Goal: Information Seeking & Learning: Learn about a topic

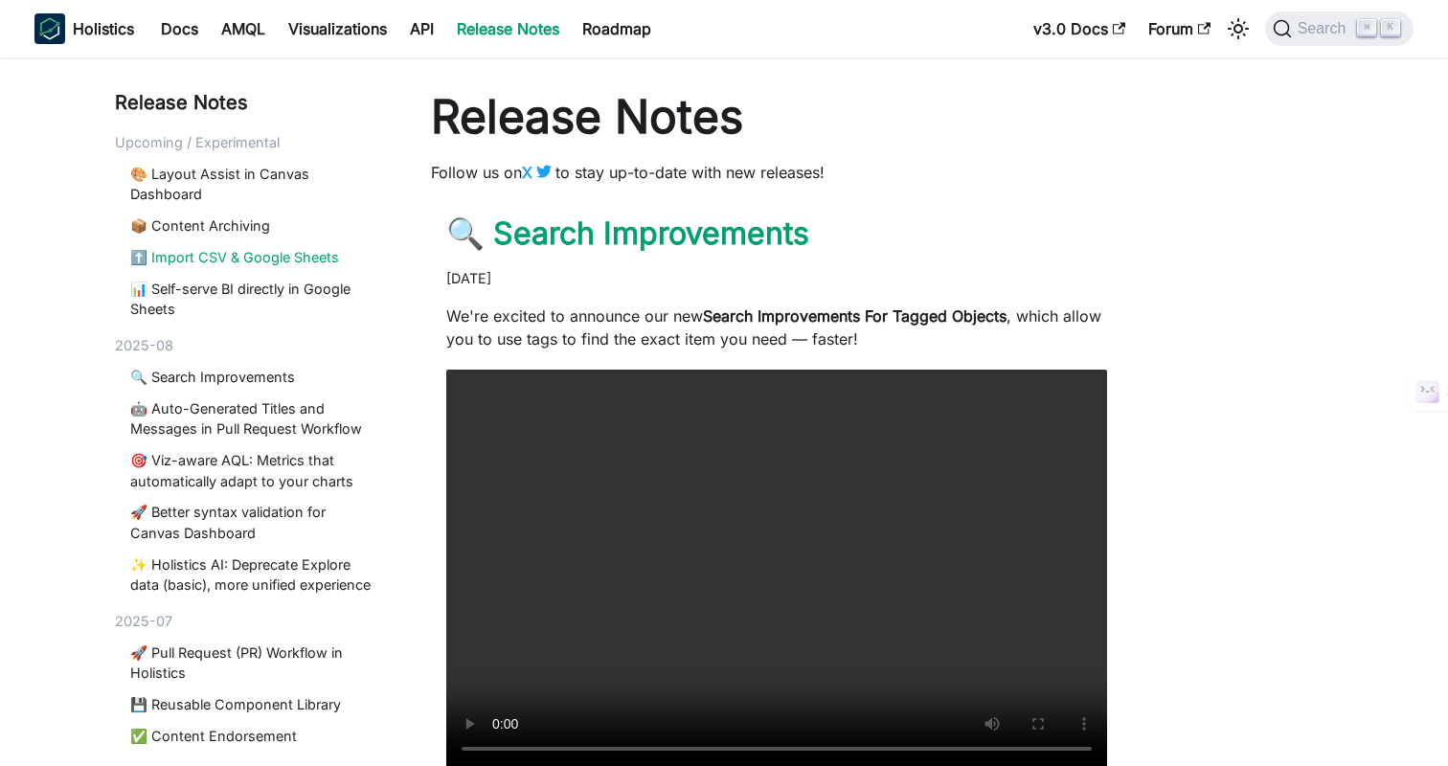
click at [217, 252] on link "⬆️ Import CSV & Google Sheets" at bounding box center [253, 257] width 247 height 21
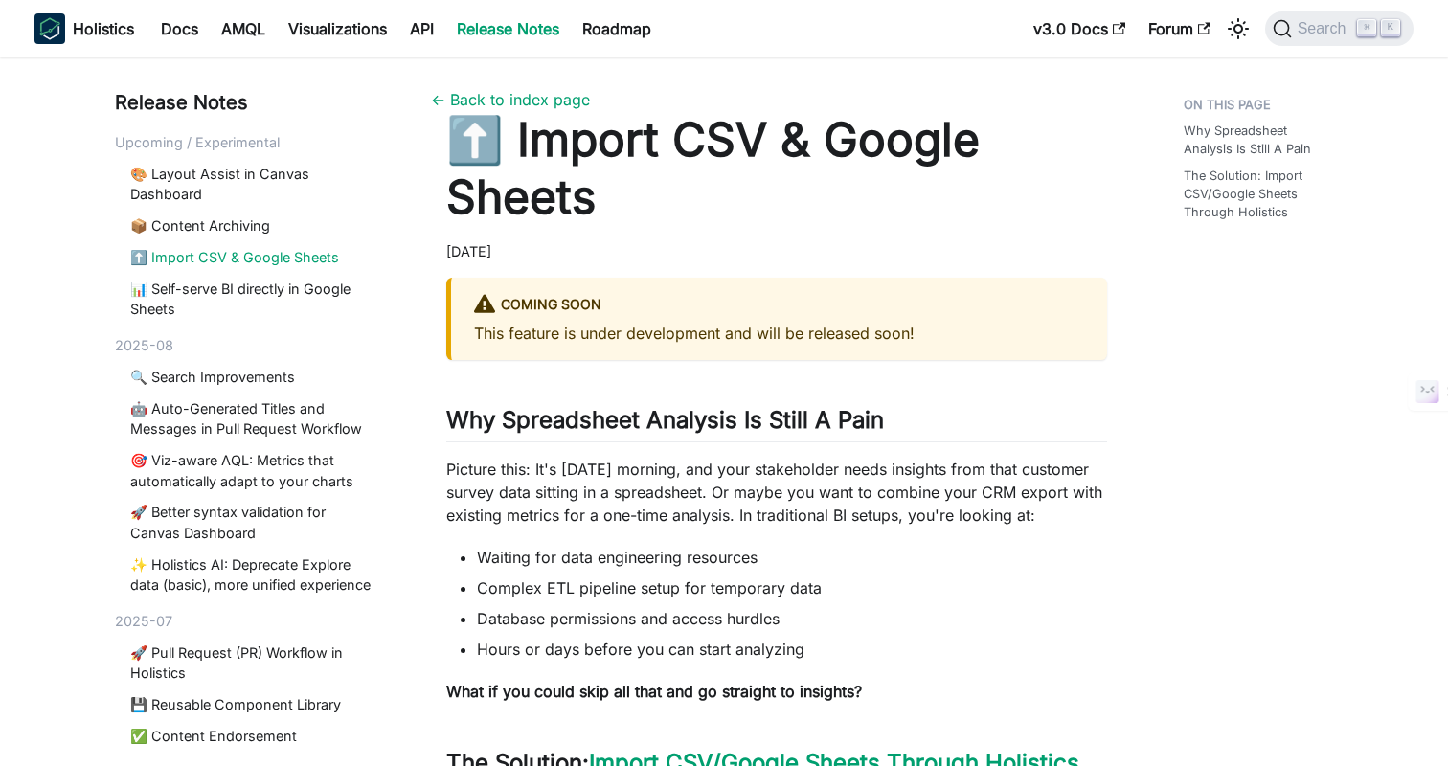
click at [758, 256] on div "[DATE]" at bounding box center [776, 251] width 661 height 21
click at [791, 254] on div "[DATE]" at bounding box center [776, 251] width 661 height 21
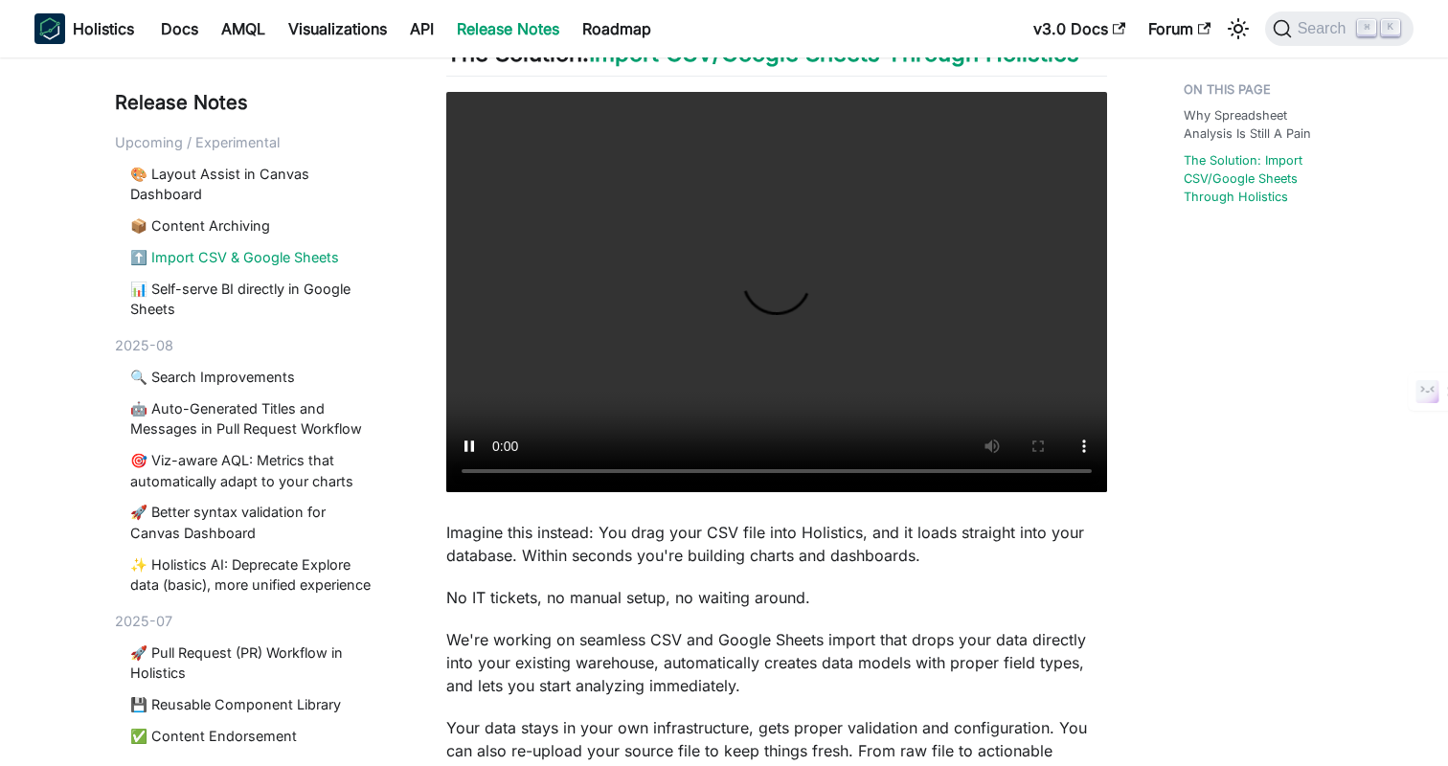
scroll to position [1167, 0]
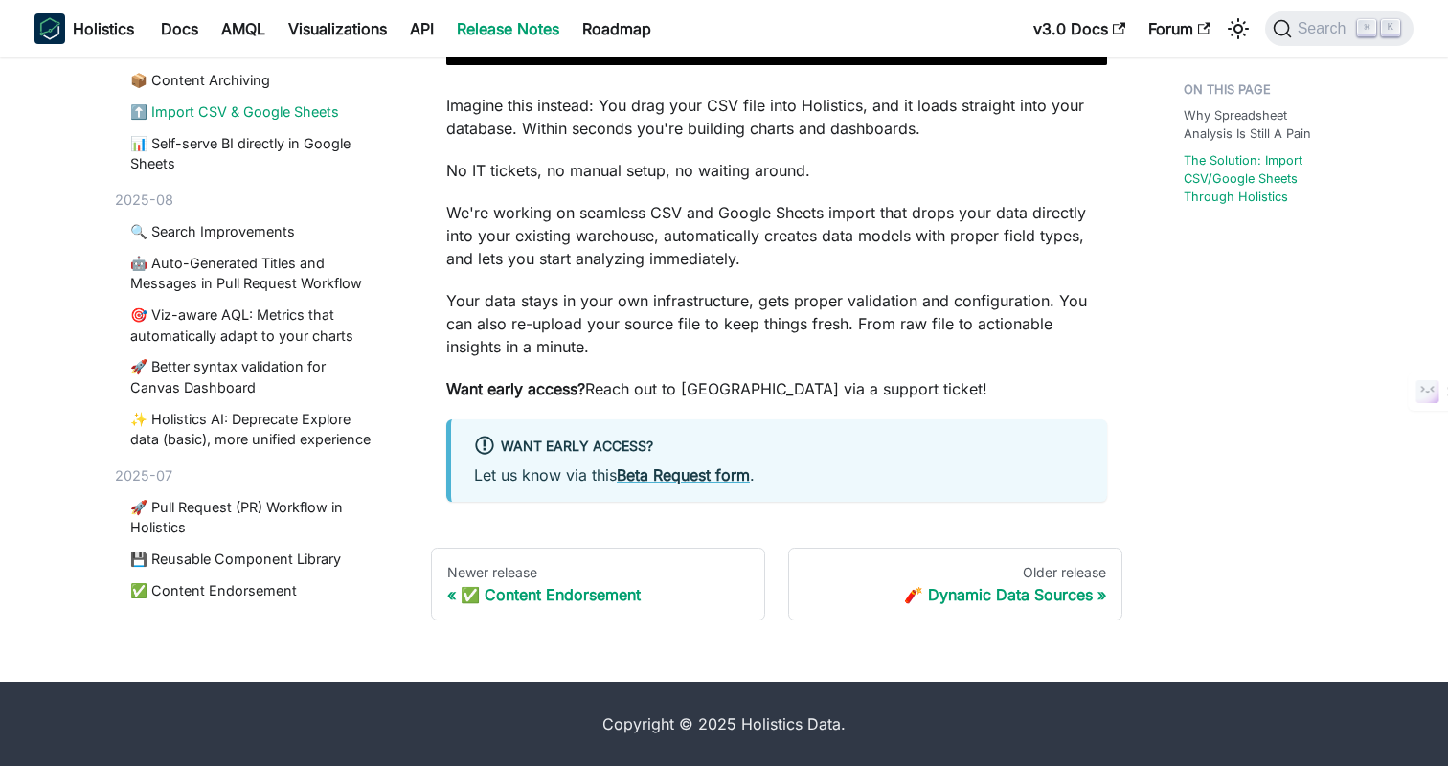
click at [631, 295] on p "Your data stays in your own infrastructure, gets proper validation and configur…" at bounding box center [776, 323] width 661 height 69
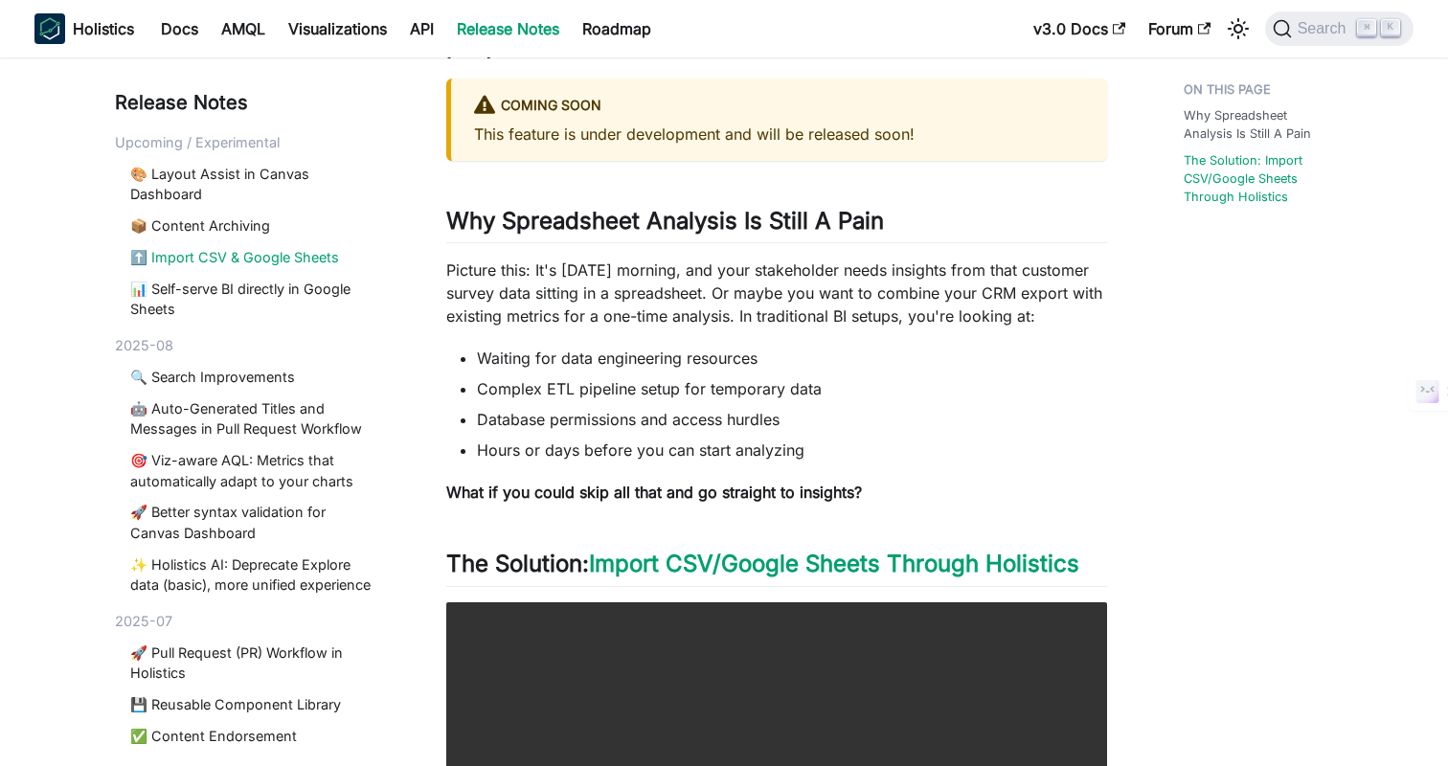
scroll to position [0, 0]
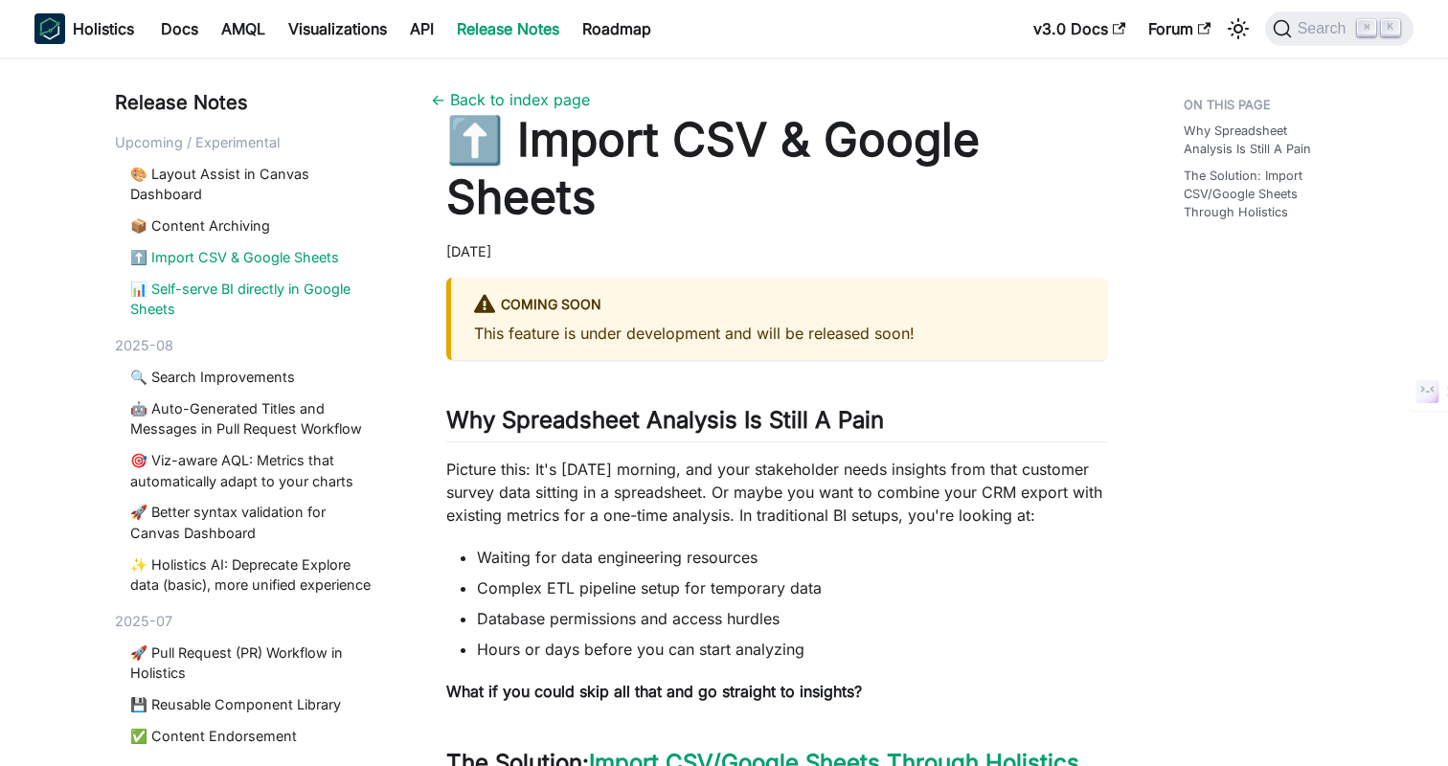
click at [252, 300] on link "📊 Self-serve BI directly in Google Sheets" at bounding box center [253, 299] width 247 height 41
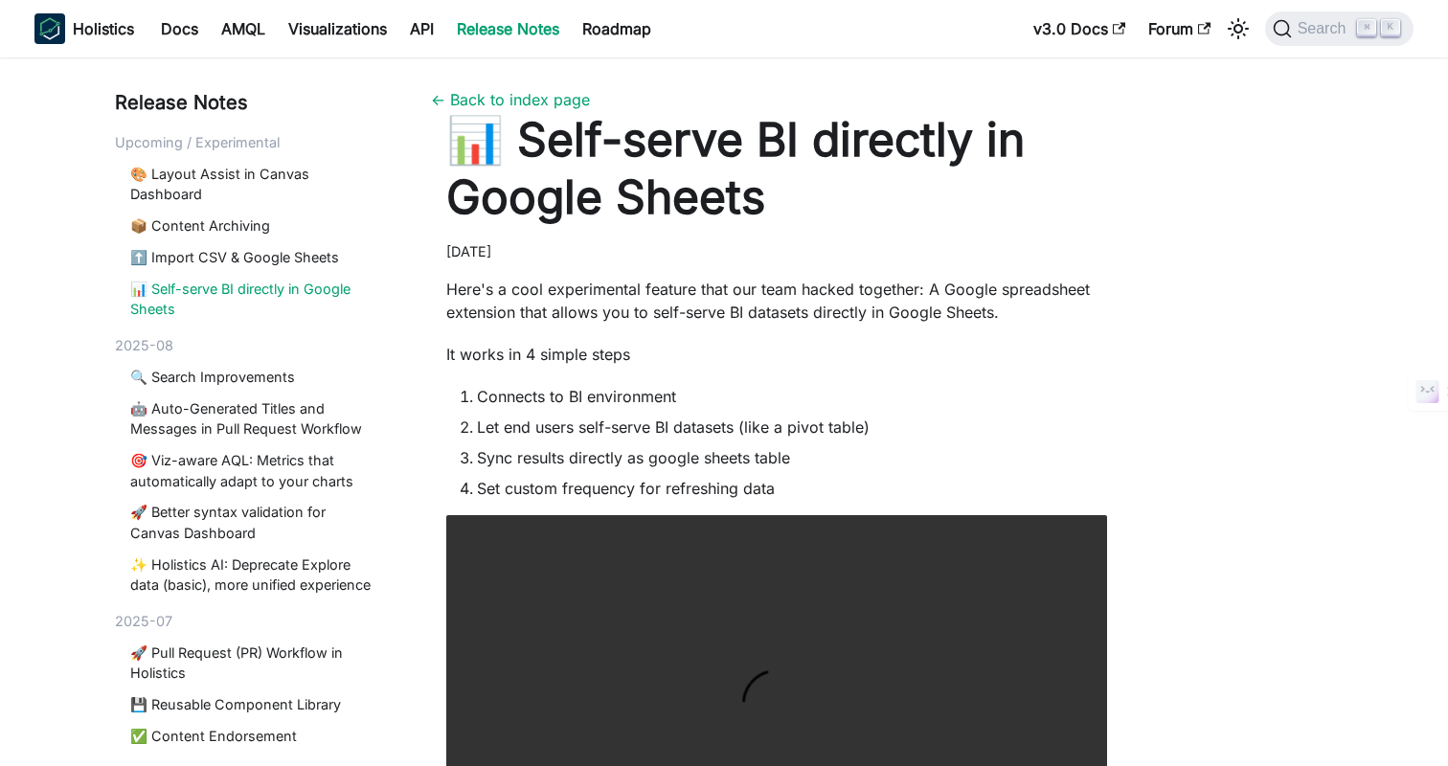
click at [702, 296] on p "Here's a cool experimental feature that our team hacked together: A Google spre…" at bounding box center [776, 301] width 661 height 46
click at [789, 285] on p "Here's a cool experimental feature that our team hacked together: A Google spre…" at bounding box center [776, 301] width 661 height 46
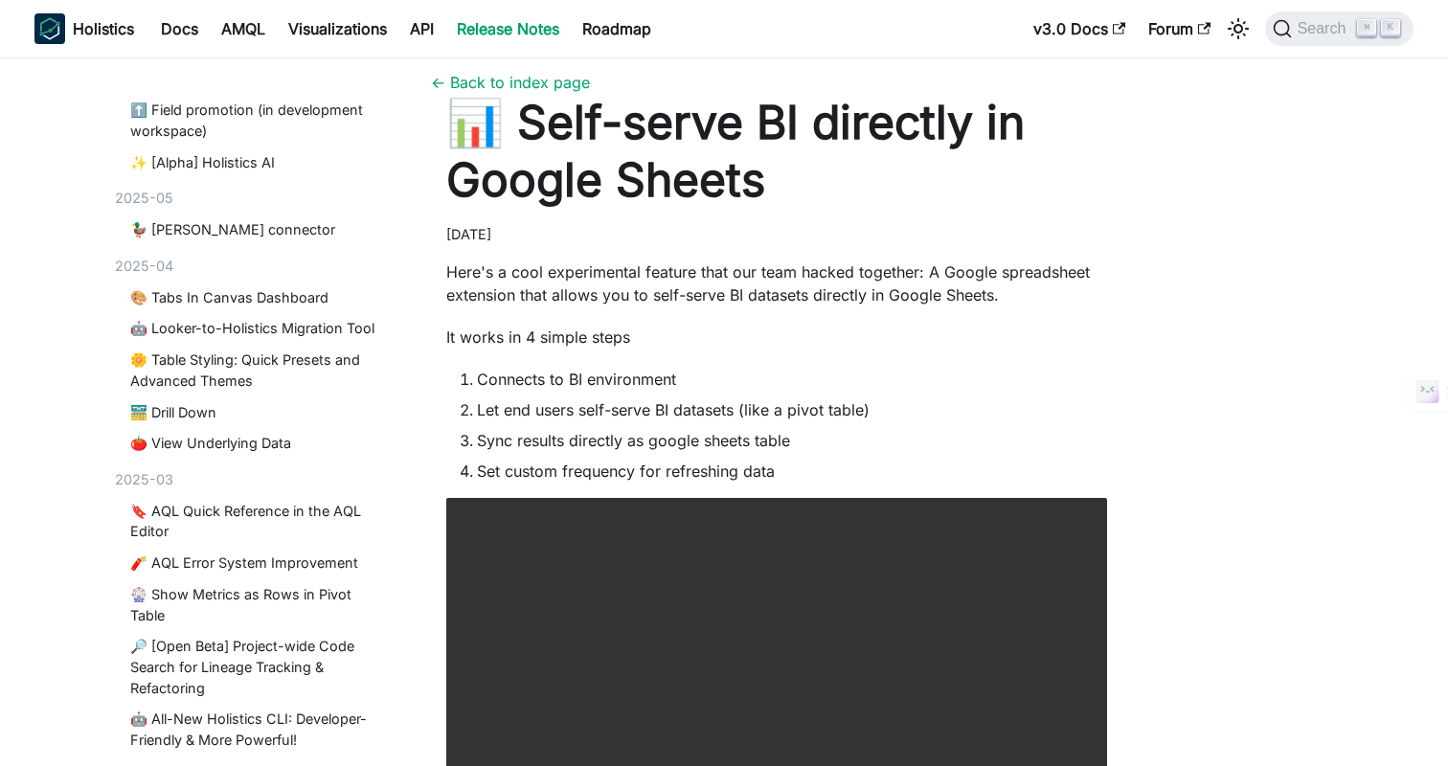
scroll to position [996, 0]
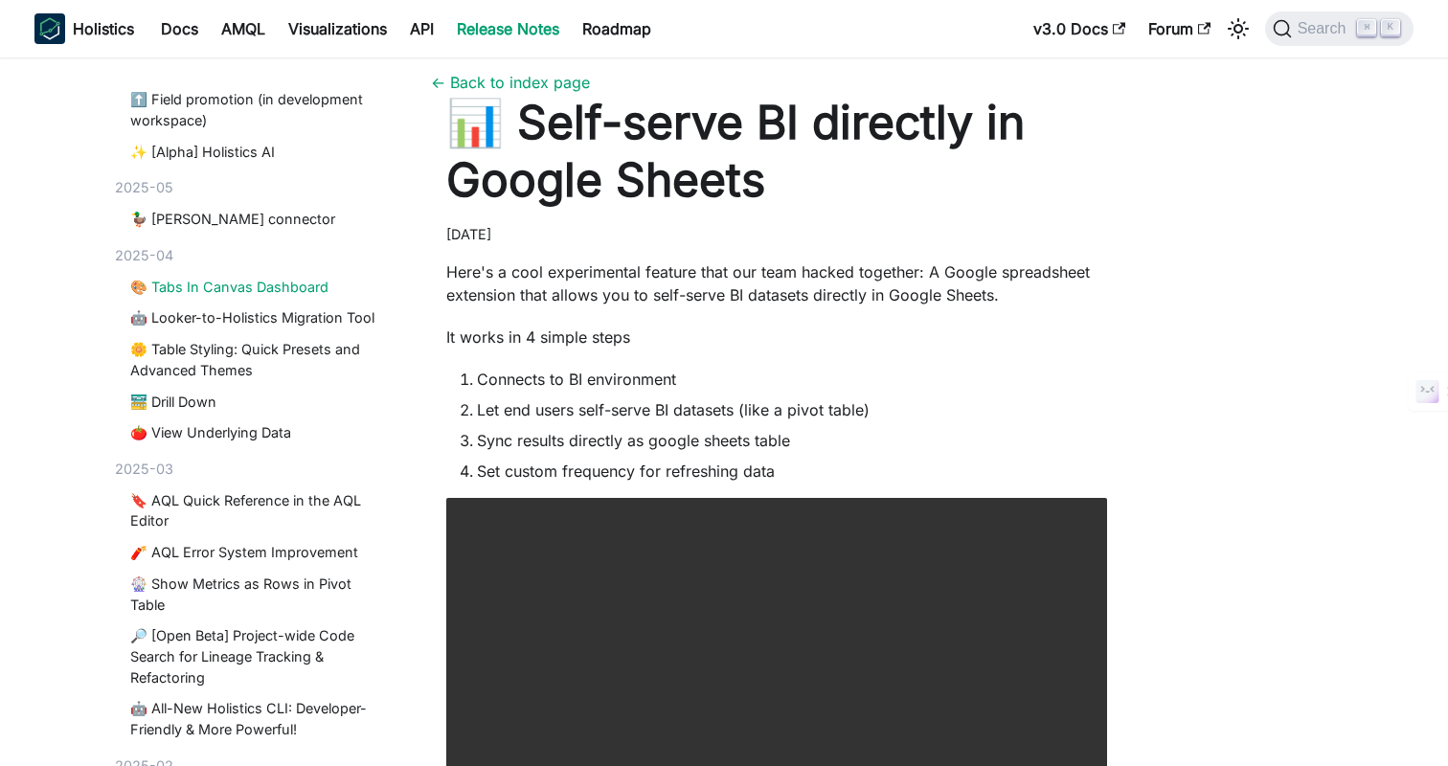
click at [171, 286] on link "🎨 Tabs In Canvas Dashboard" at bounding box center [253, 287] width 247 height 21
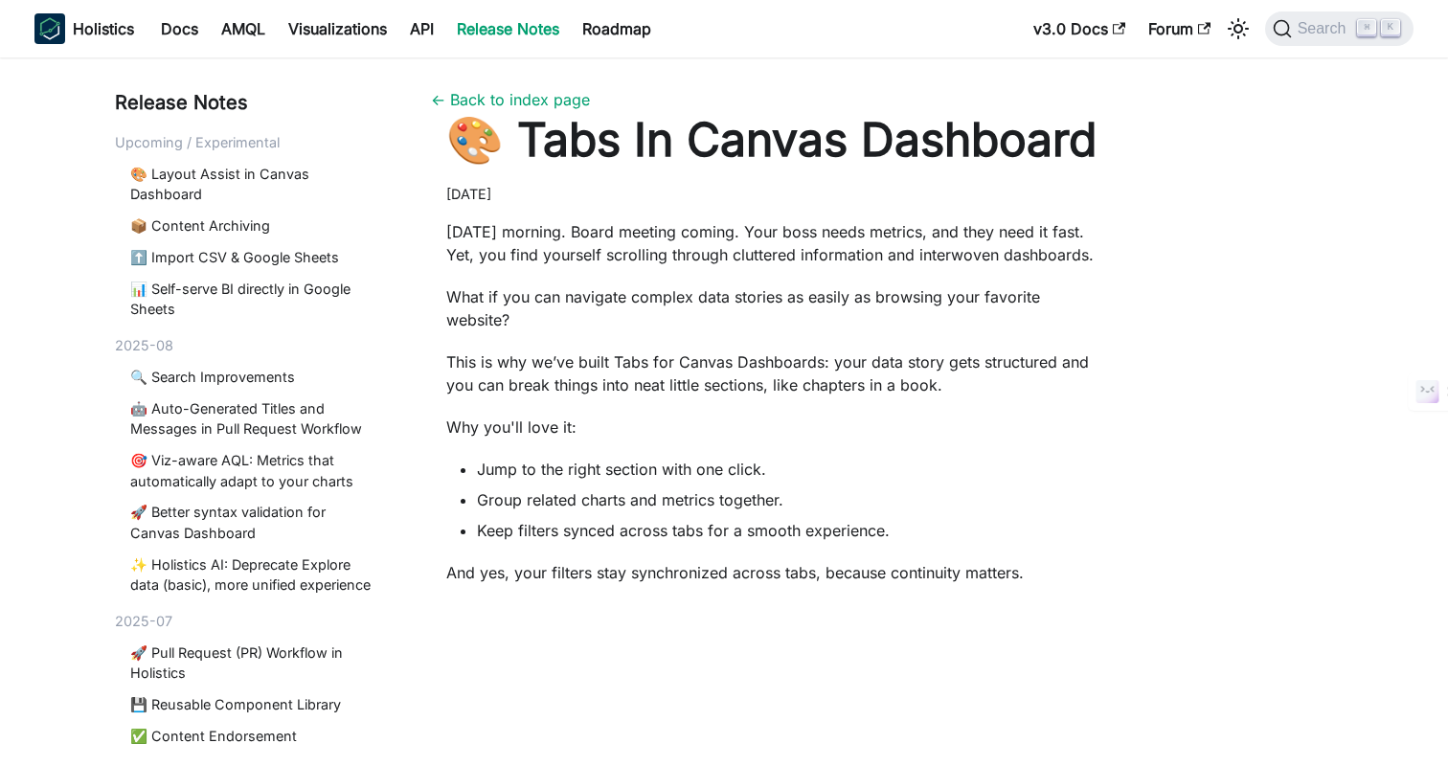
click at [688, 250] on p "[DATE] morning. Board meeting coming. Your boss needs metrics, and they need it…" at bounding box center [776, 243] width 661 height 46
click at [767, 249] on p "[DATE] morning. Board meeting coming. Your boss needs metrics, and they need it…" at bounding box center [776, 243] width 661 height 46
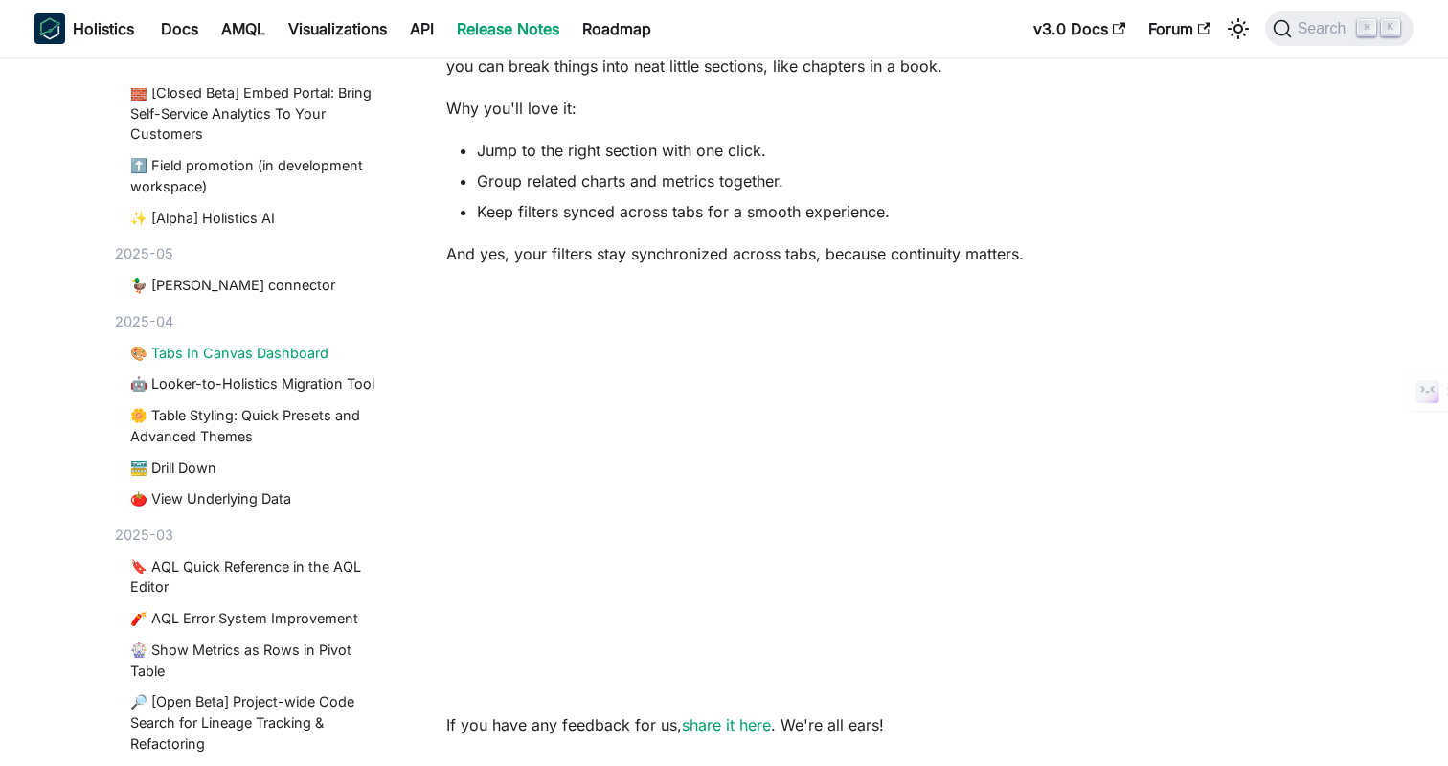
scroll to position [311, 0]
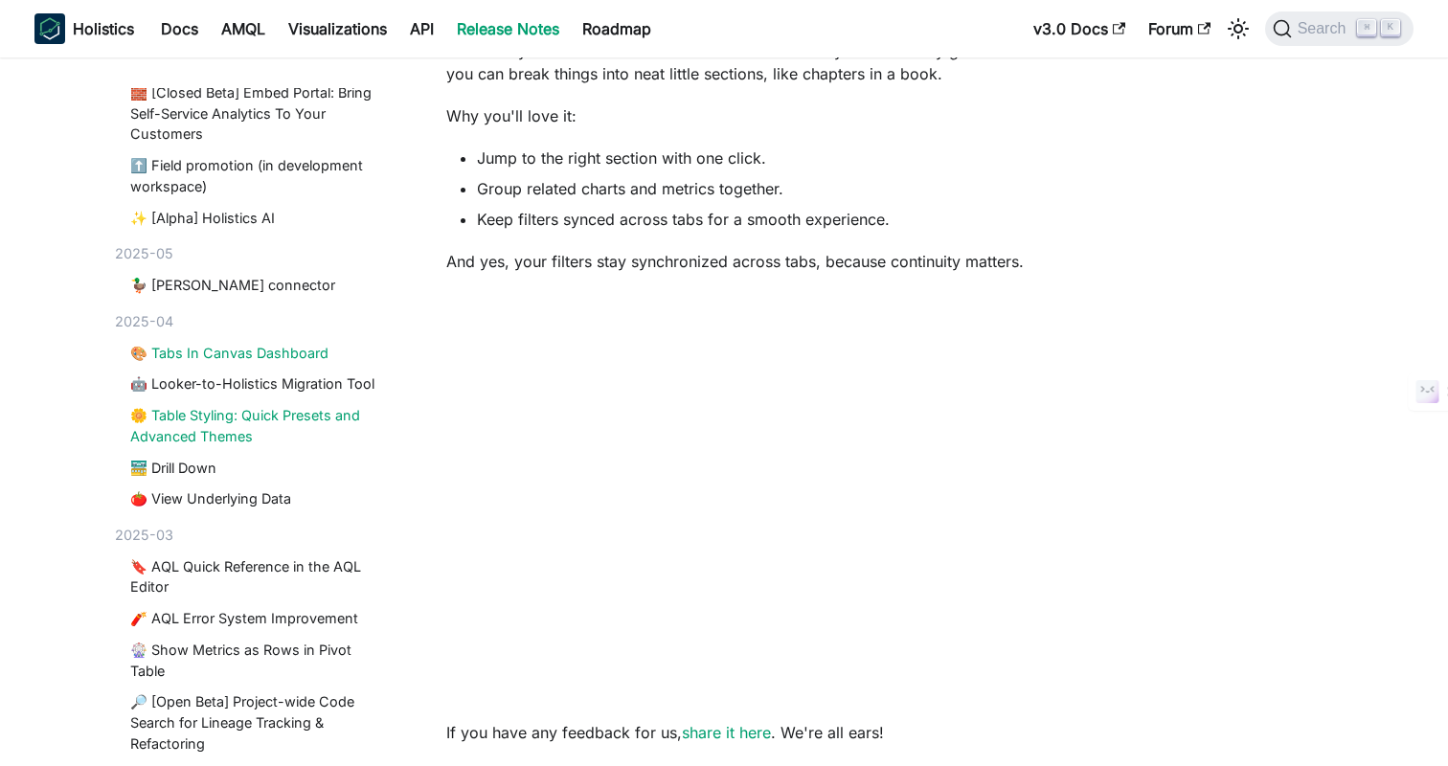
click at [257, 425] on link "🌼 Table Styling: Quick Presets and Advanced Themes" at bounding box center [253, 425] width 247 height 41
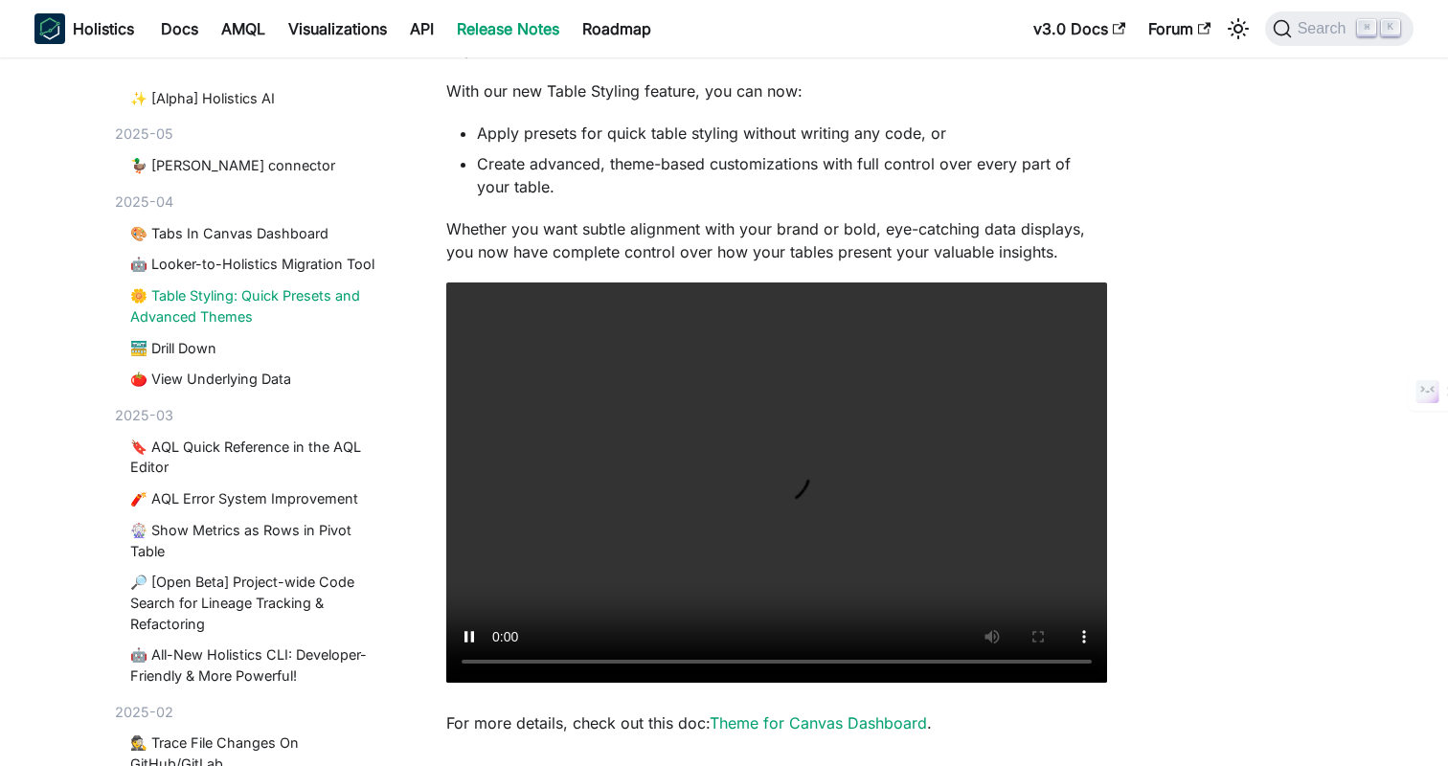
scroll to position [1055, 0]
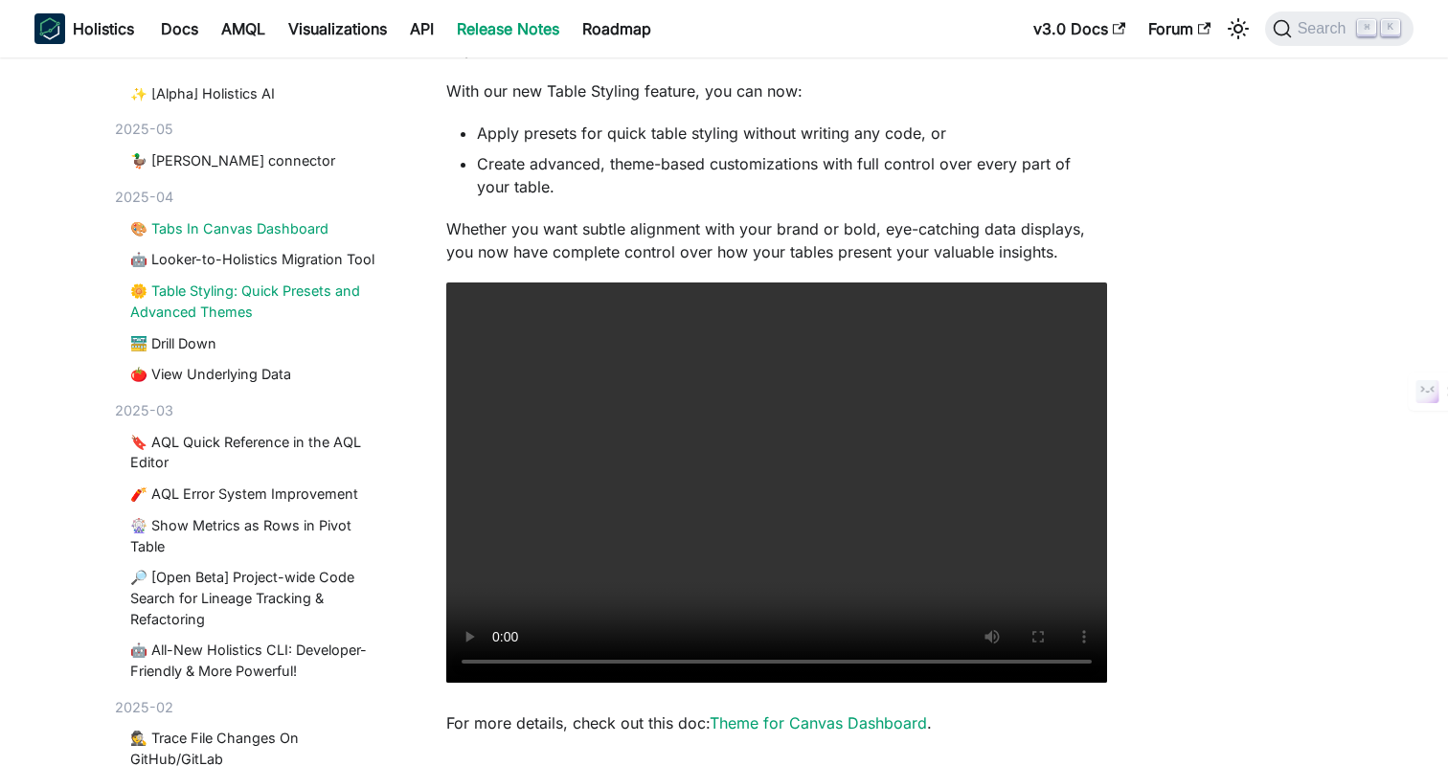
click at [172, 230] on link "🎨 Tabs In Canvas Dashboard" at bounding box center [253, 228] width 247 height 21
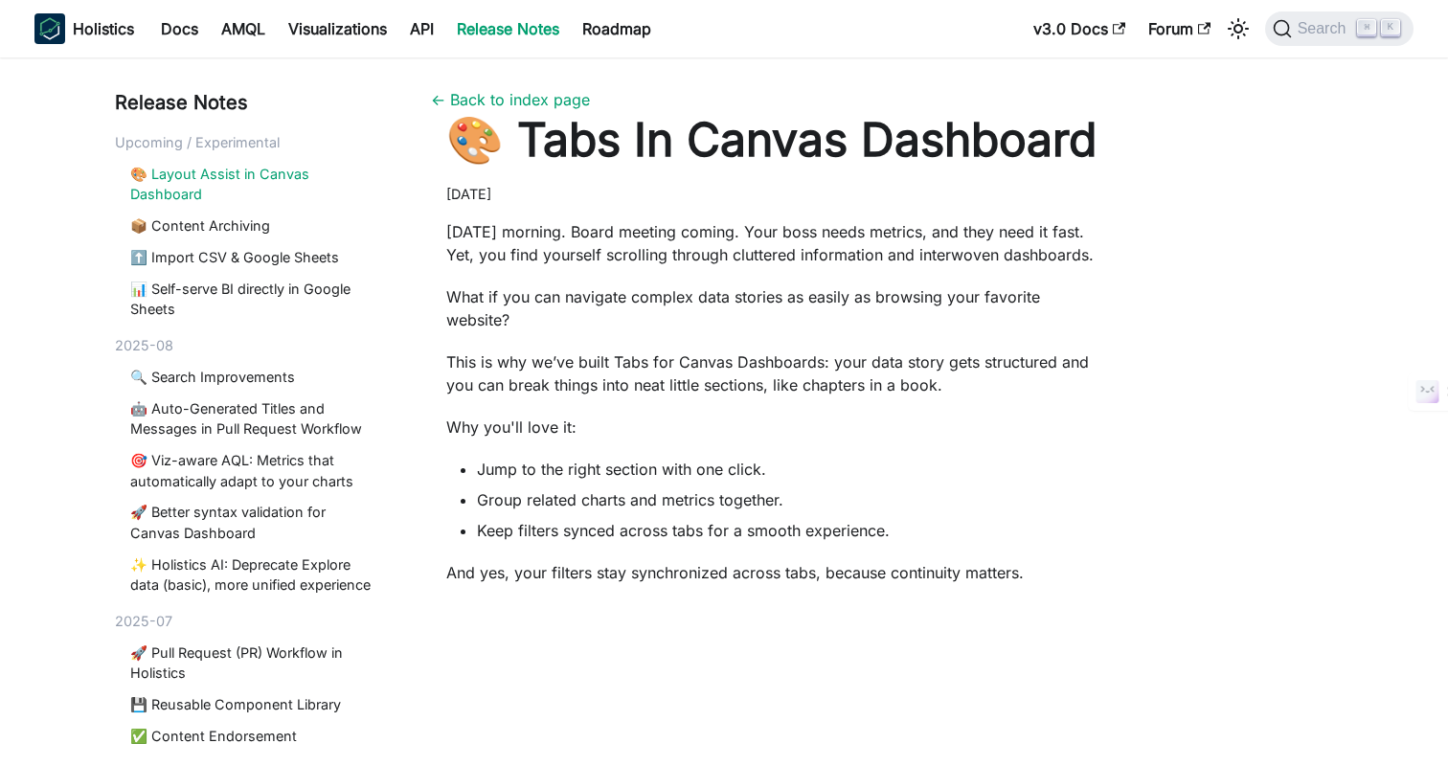
click at [215, 182] on link "🎨 Layout Assist in Canvas Dashboard" at bounding box center [253, 184] width 247 height 41
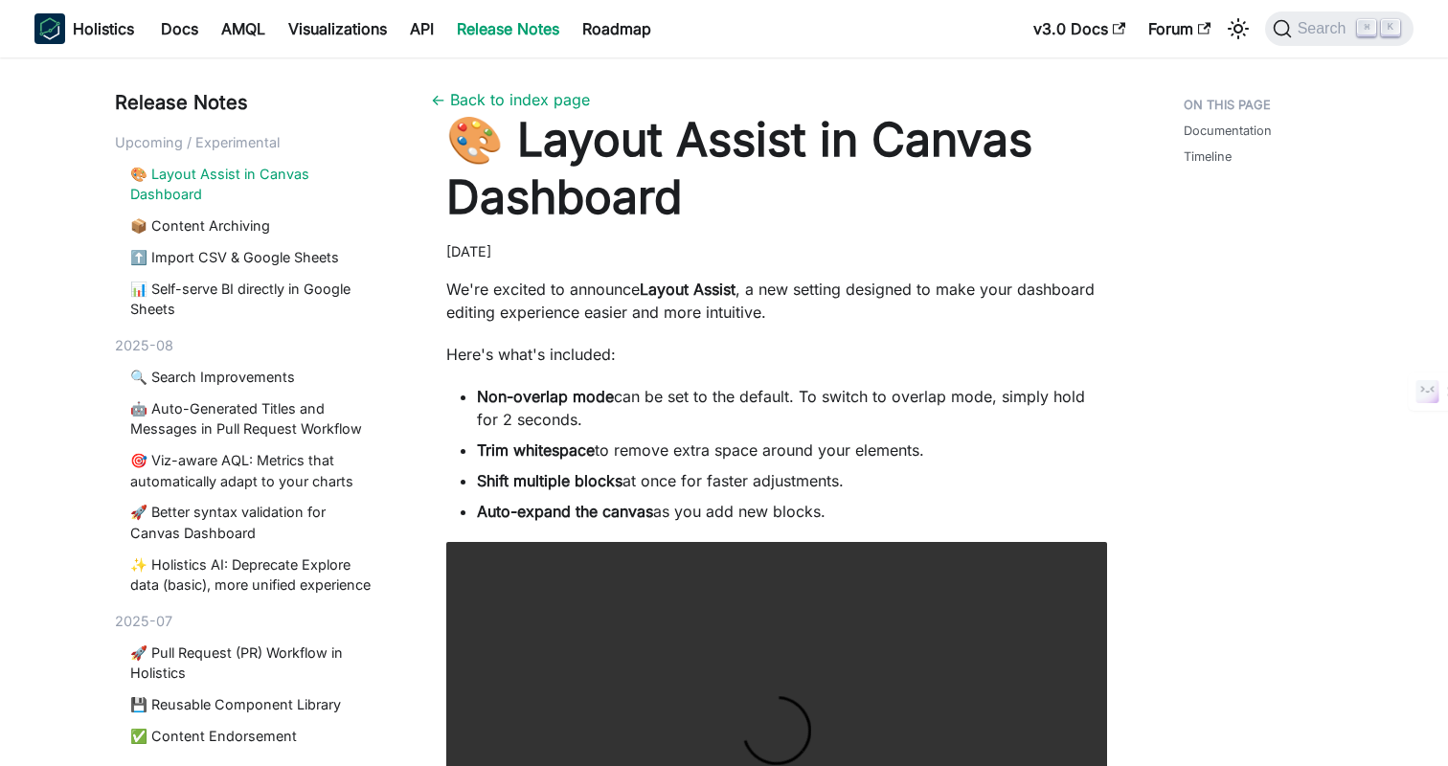
click at [857, 317] on p "We're excited to announce Layout Assist , a new setting designed to make your d…" at bounding box center [776, 301] width 661 height 46
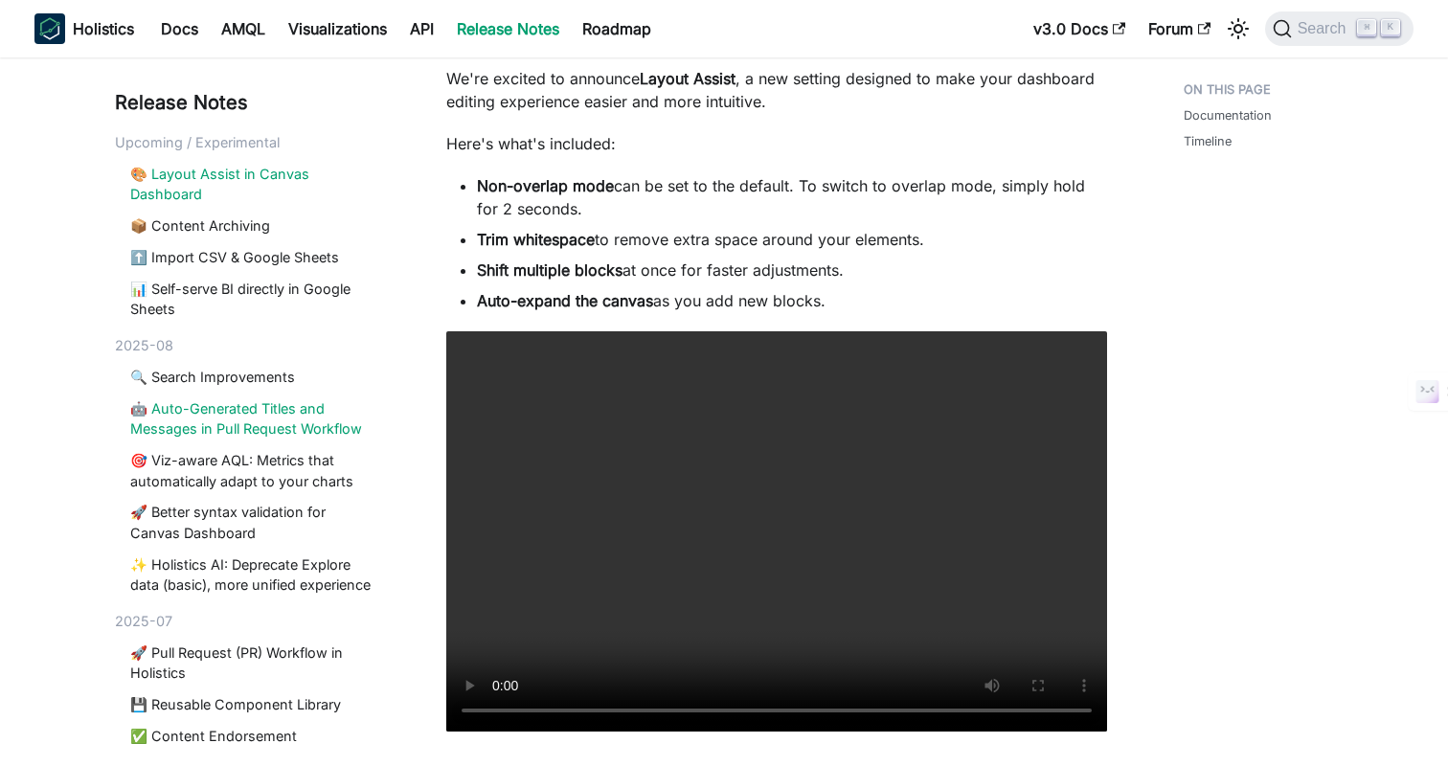
click at [235, 417] on link "🤖 Auto-Generated Titles and Messages in Pull Request Workflow" at bounding box center [253, 419] width 247 height 41
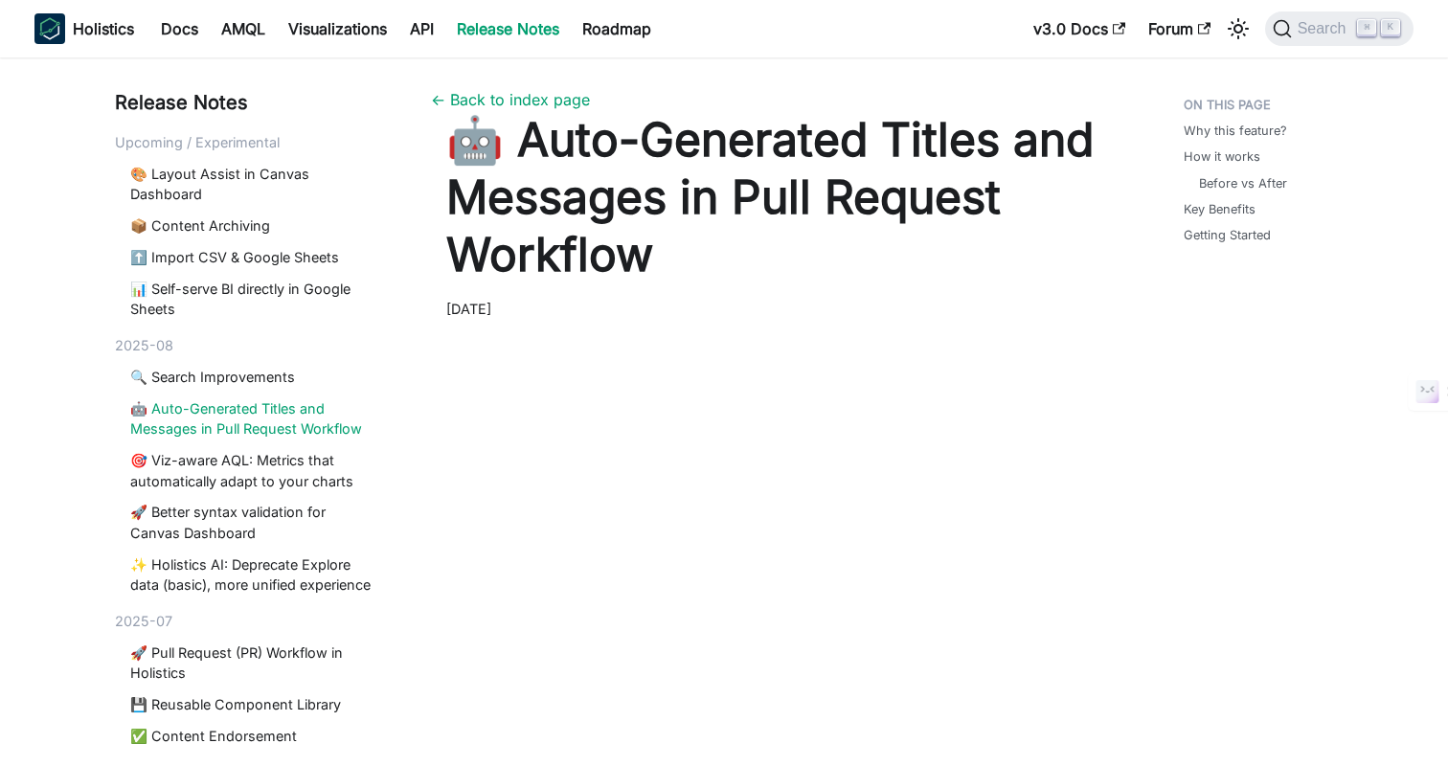
click at [924, 158] on h1 "🤖 Auto-Generated Titles and Messages in Pull Request Workflow" at bounding box center [776, 197] width 661 height 172
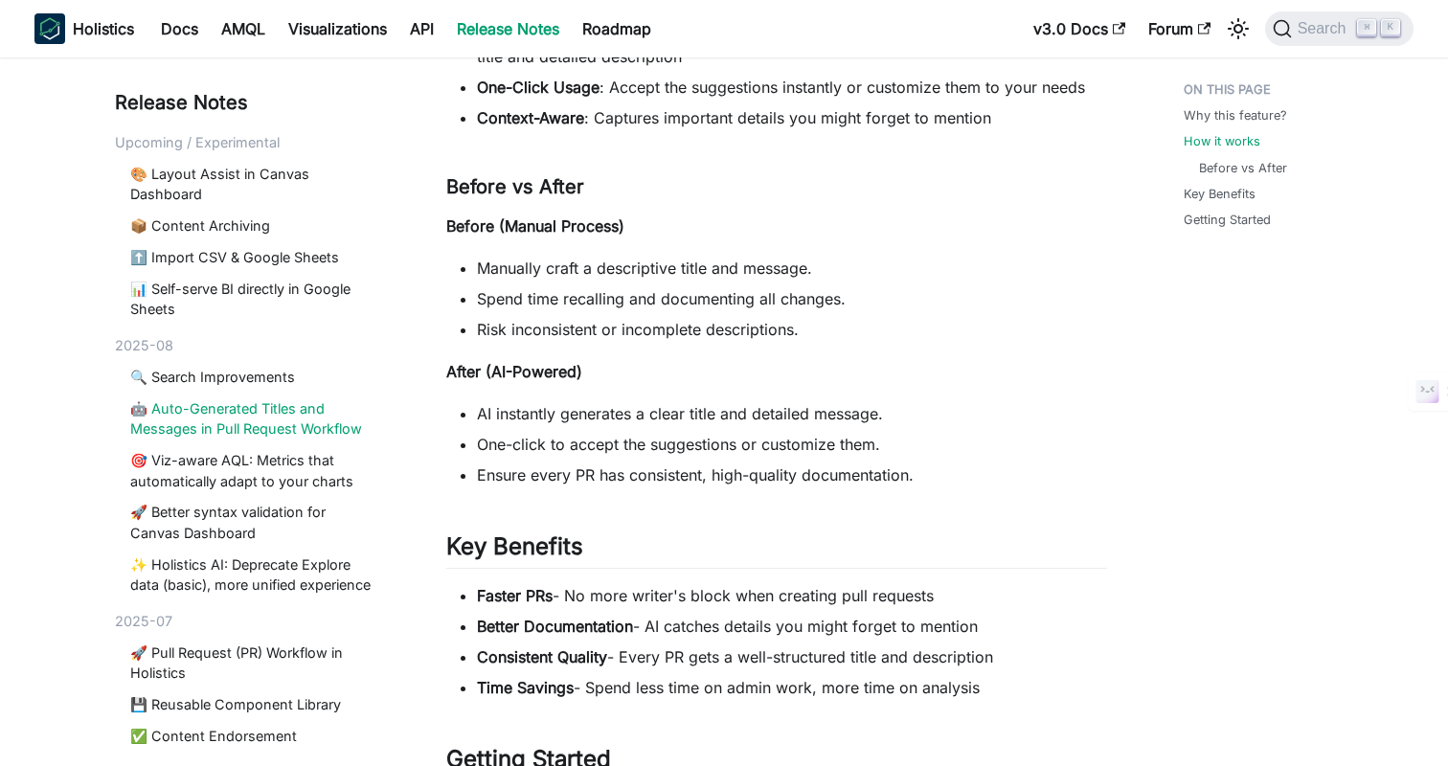
scroll to position [1007, 0]
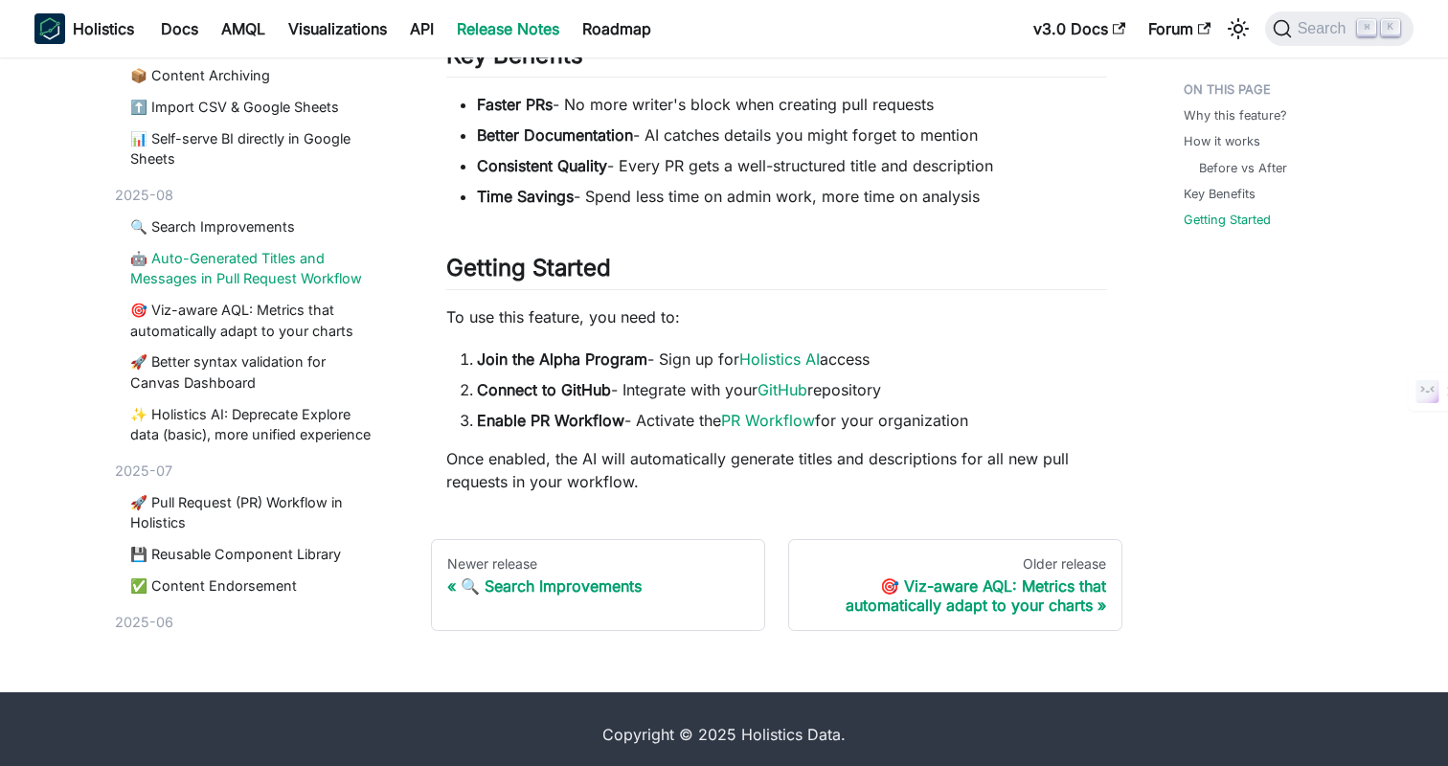
click at [218, 490] on div "2025-07 🚀 Pull Request (PR) Workflow in Holistics 💾 Reusable Component Library …" at bounding box center [250, 529] width 270 height 136
click at [217, 506] on link "🚀 Pull Request (PR) Workflow in Holistics" at bounding box center [253, 512] width 247 height 41
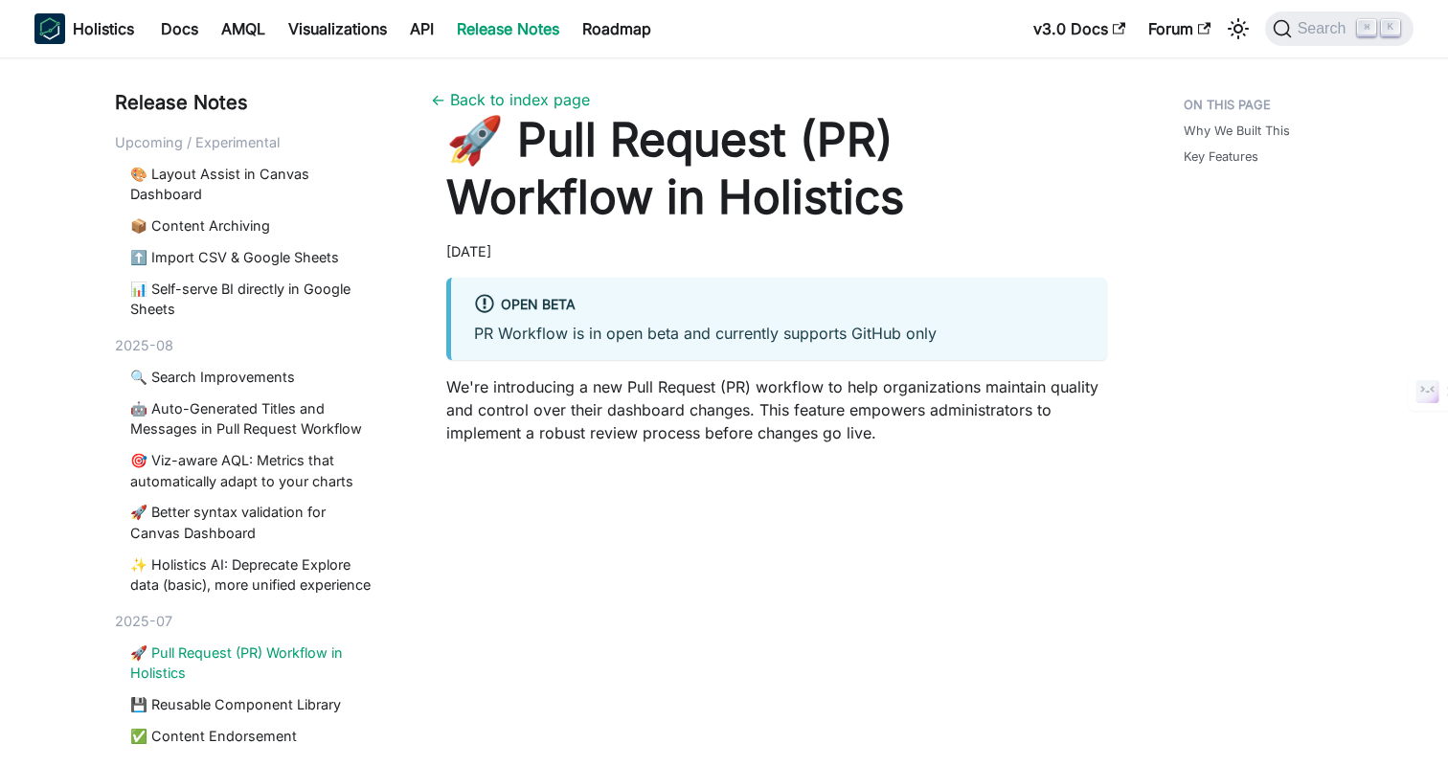
click at [217, 255] on link "⬆️ Import CSV & Google Sheets" at bounding box center [253, 257] width 247 height 21
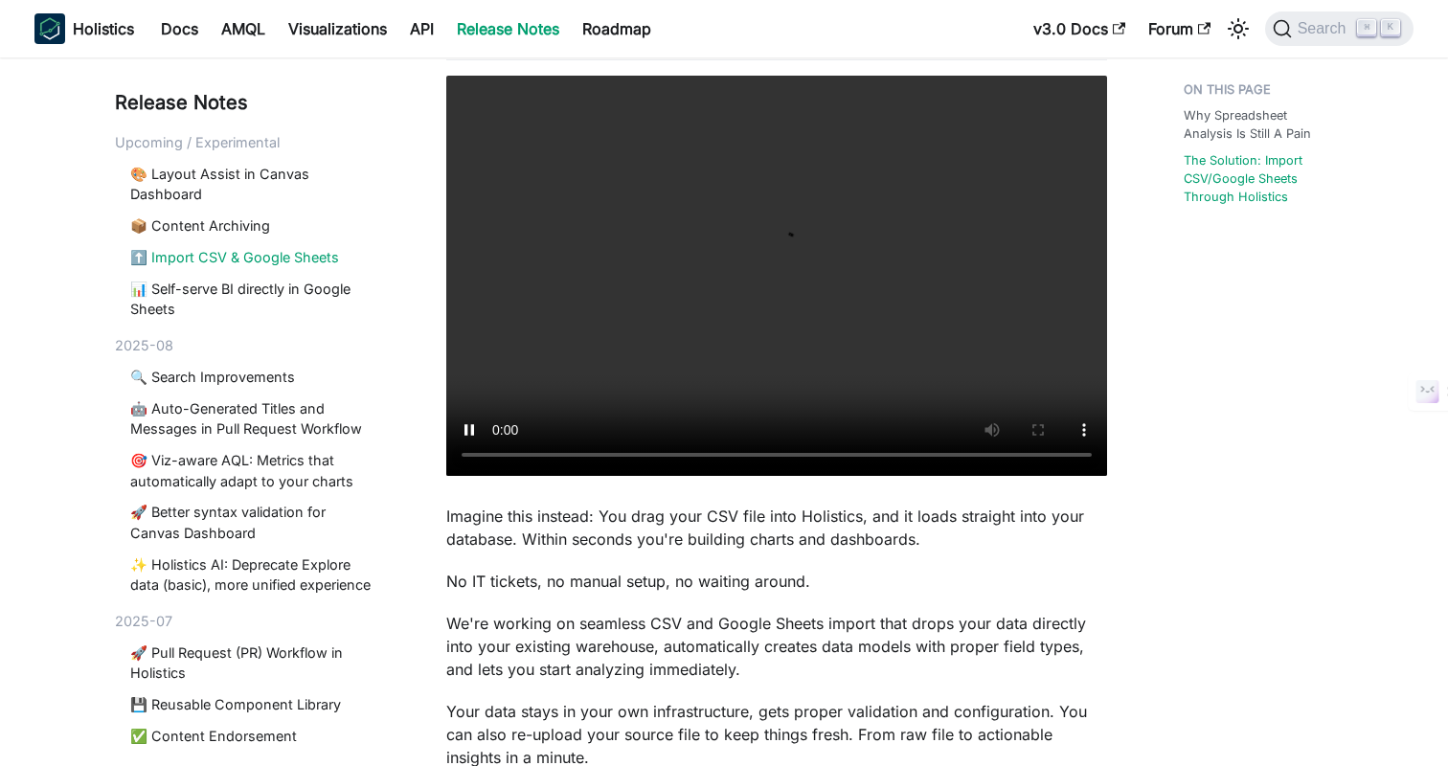
scroll to position [63, 0]
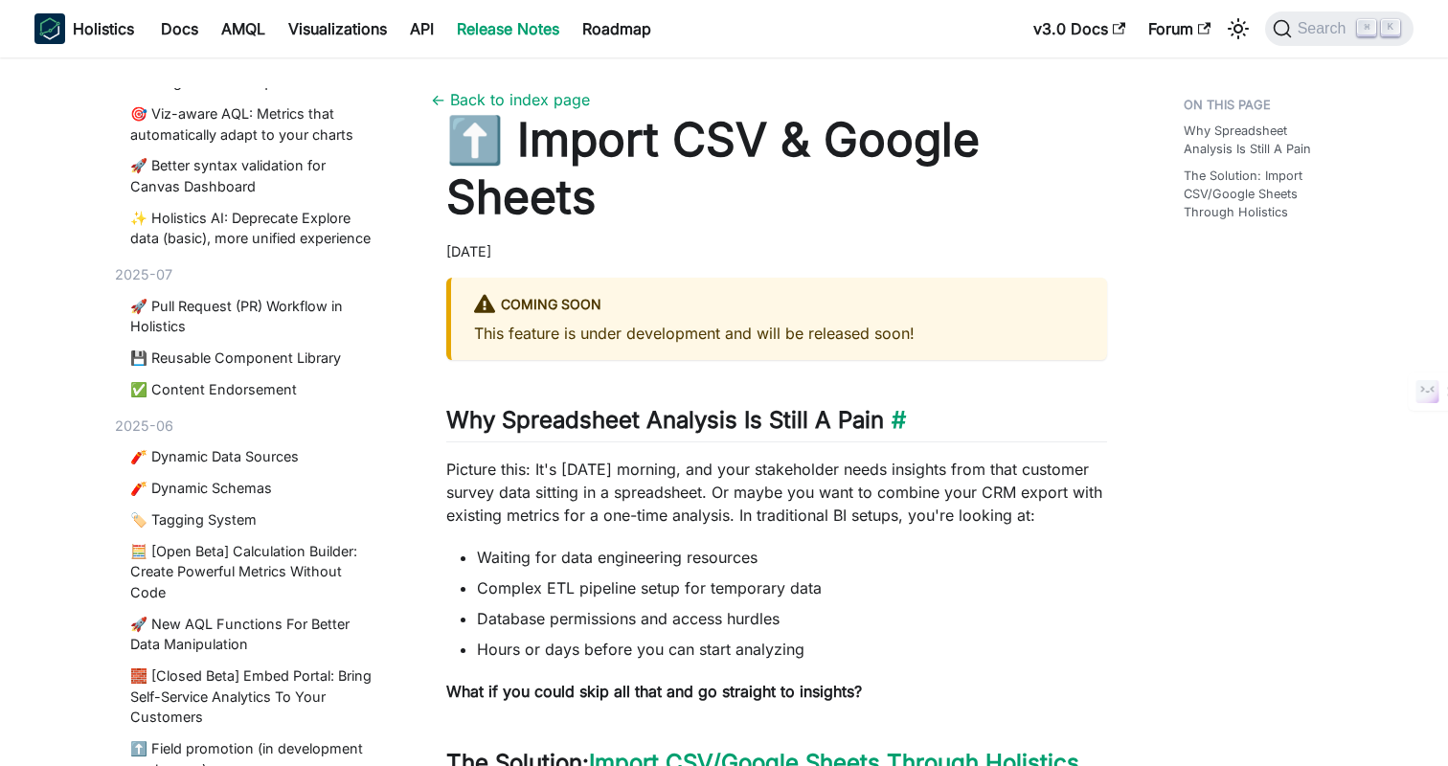
click at [944, 418] on h2 "Why Spreadsheet Analysis Is Still A Pain ​" at bounding box center [776, 424] width 661 height 36
click at [953, 418] on h2 "Why Spreadsheet Analysis Is Still A Pain ​" at bounding box center [776, 424] width 661 height 36
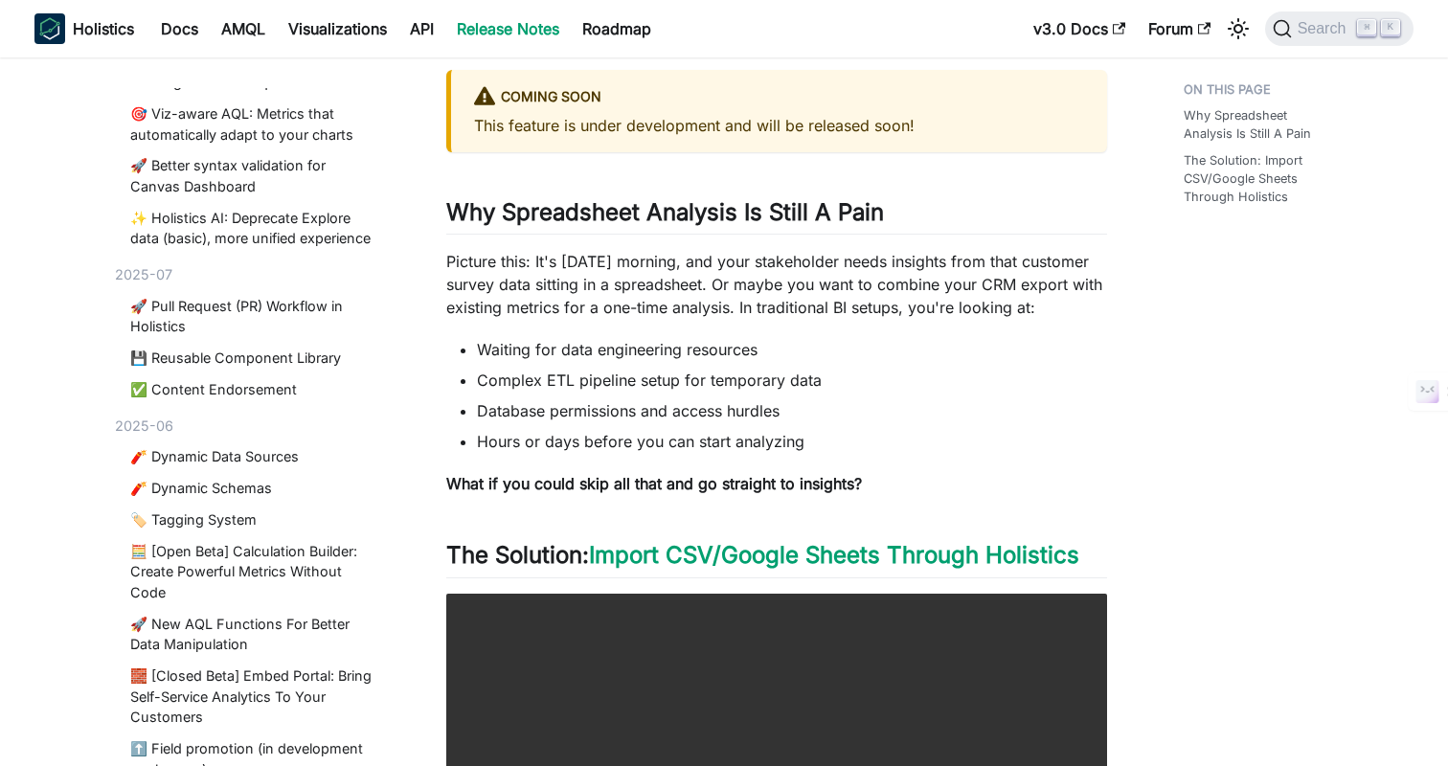
scroll to position [271, 0]
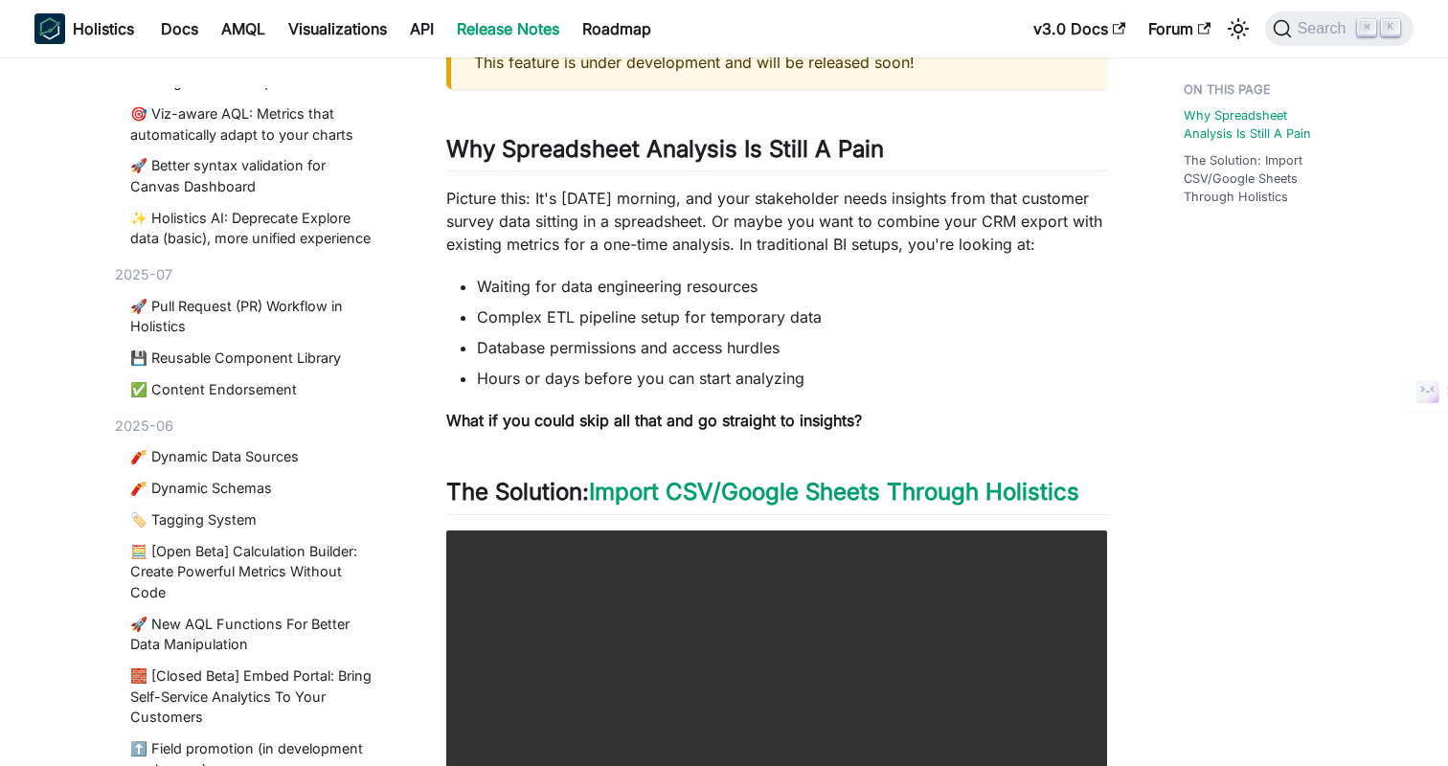
click at [971, 344] on li "Database permissions and access hurdles" at bounding box center [792, 347] width 630 height 23
click at [1004, 348] on li "Database permissions and access hurdles" at bounding box center [792, 347] width 630 height 23
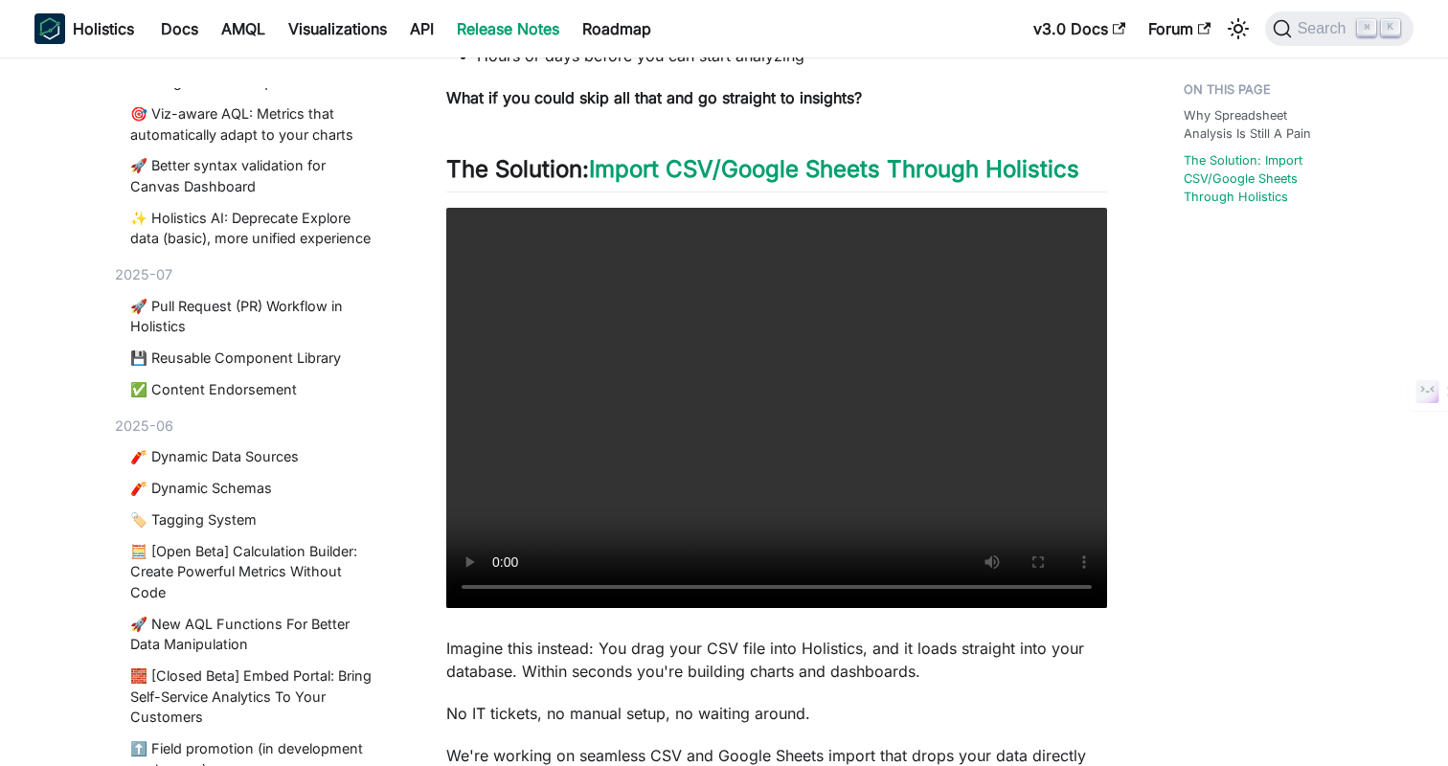
scroll to position [684, 0]
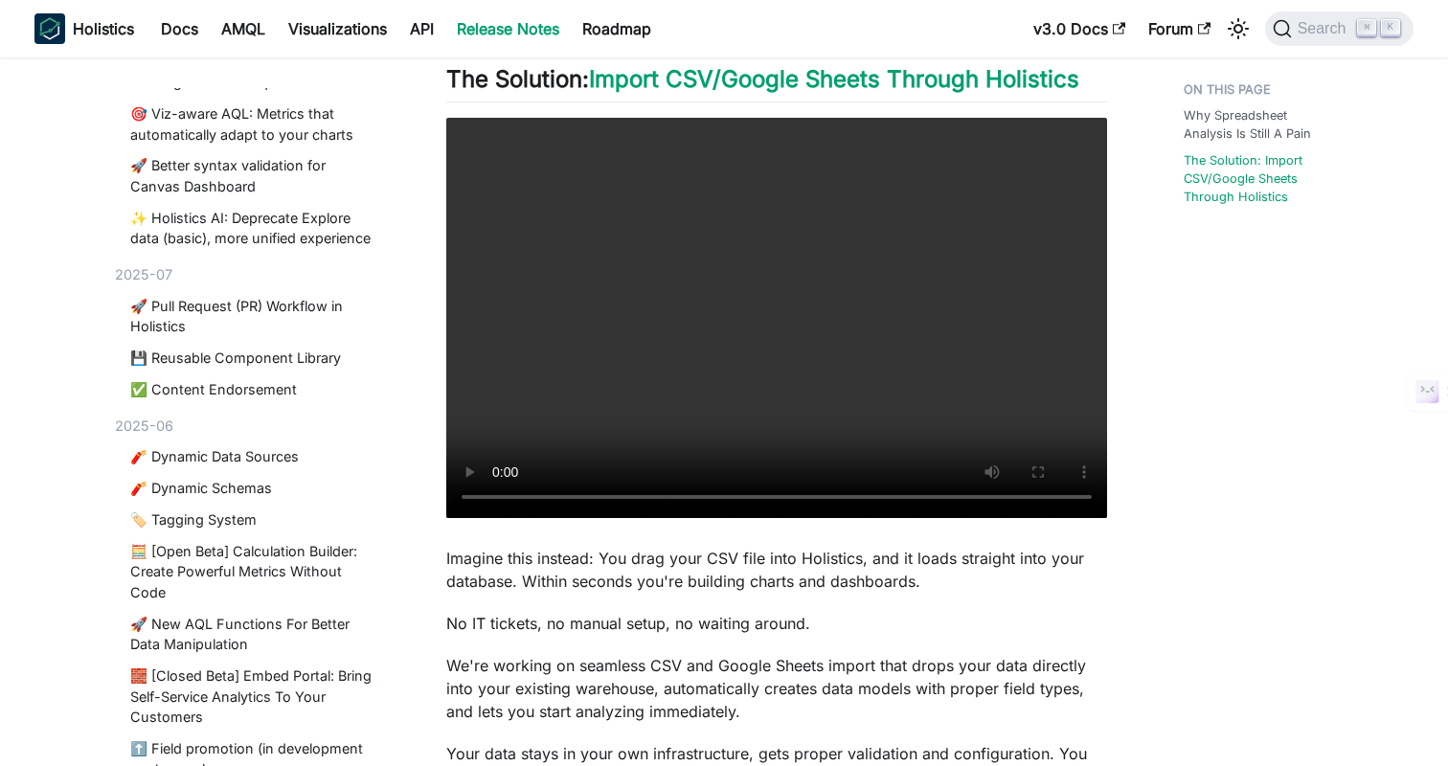
click at [1194, 517] on div "Why Spreadsheet Analysis Is Still A Pain The Solution: Import CSV/Google Sheets…" at bounding box center [1251, 239] width 211 height 1670
click at [1207, 456] on div "Why Spreadsheet Analysis Is Still A Pain The Solution: Import CSV/Google Sheets…" at bounding box center [1251, 239] width 211 height 1670
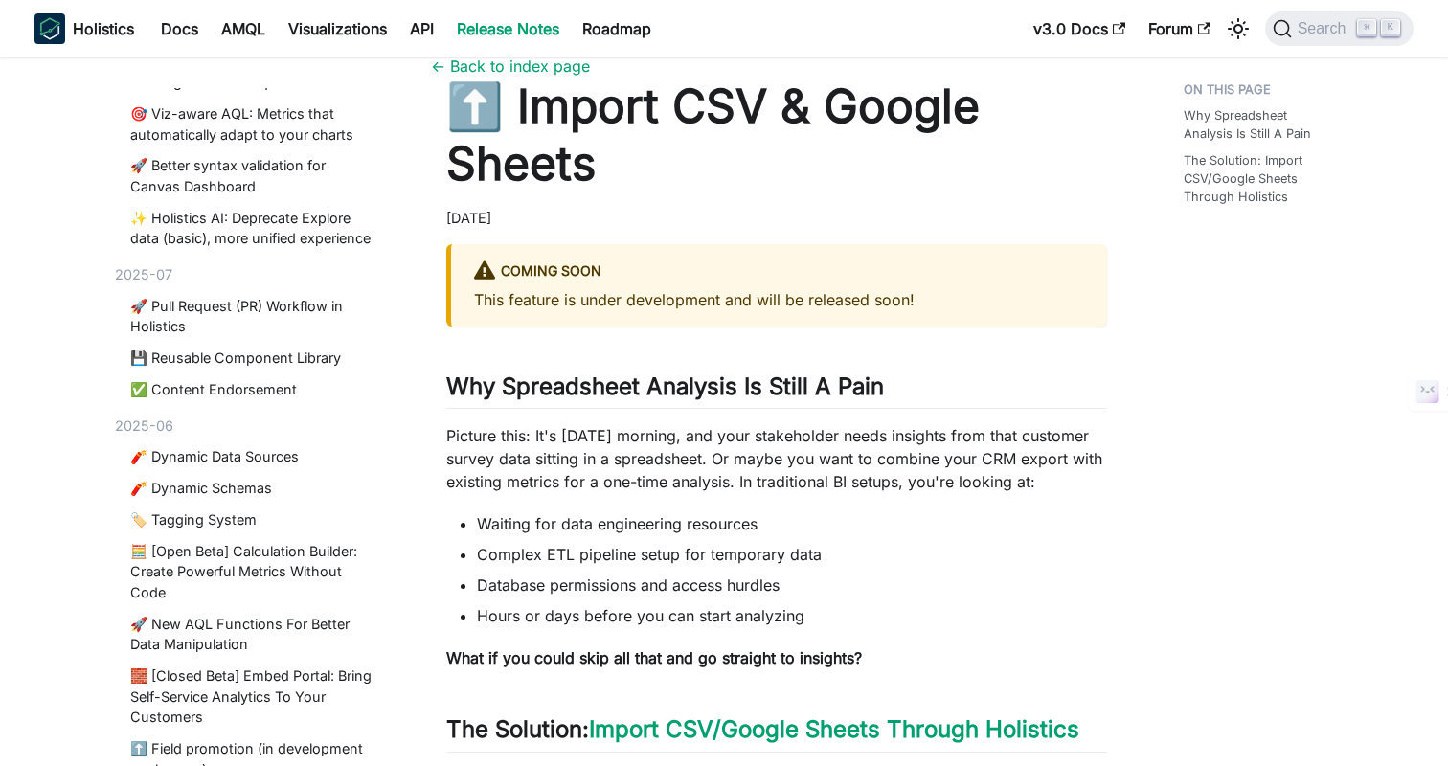
scroll to position [0, 0]
